Goal: Entertainment & Leisure: Browse casually

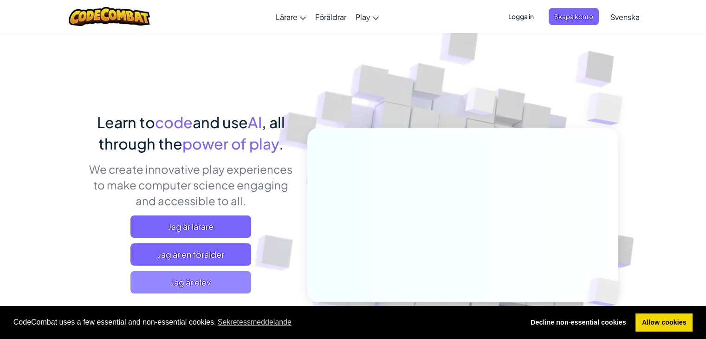
click at [213, 282] on span "Jag är elev" at bounding box center [190, 282] width 121 height 22
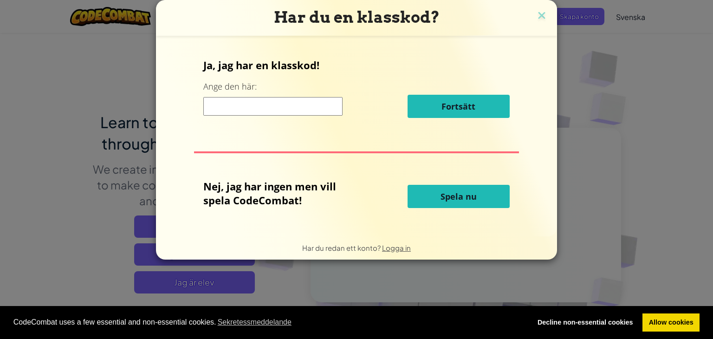
click at [303, 108] on input at bounding box center [272, 106] width 139 height 19
click at [450, 193] on span "Spela nu" at bounding box center [458, 196] width 36 height 11
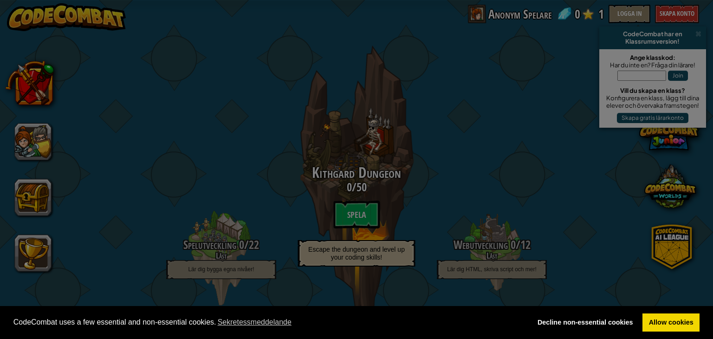
select select "sv"
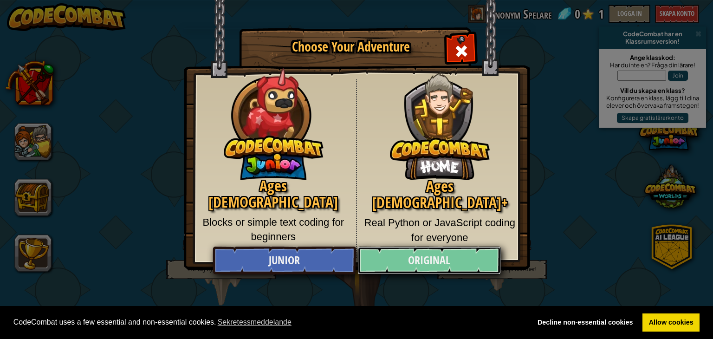
click at [427, 263] on link "Original" at bounding box center [428, 260] width 143 height 28
